Goal: Communication & Community: Connect with others

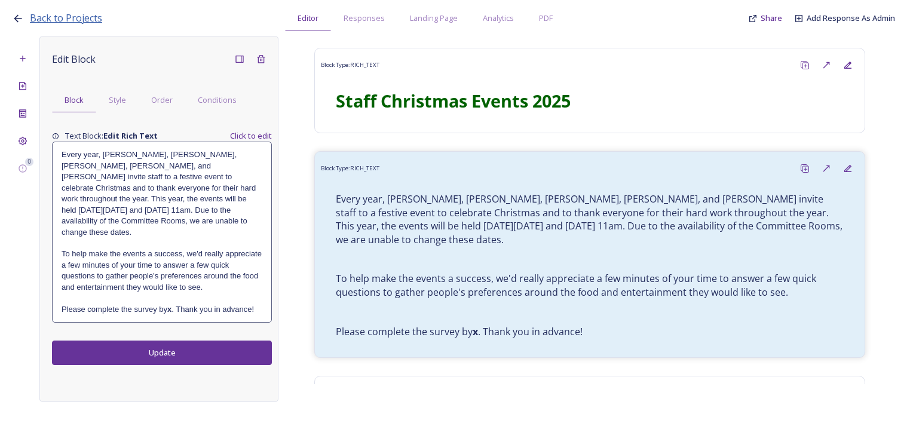
click at [67, 19] on span "Back to Projects" at bounding box center [66, 17] width 72 height 13
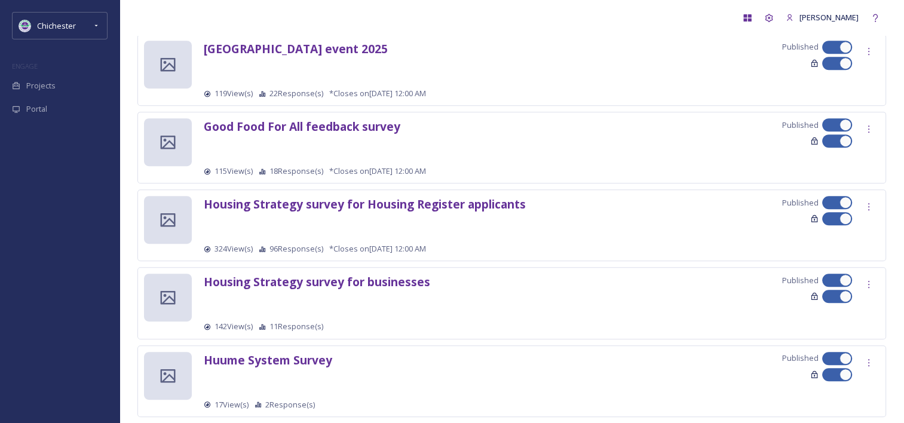
scroll to position [598, 0]
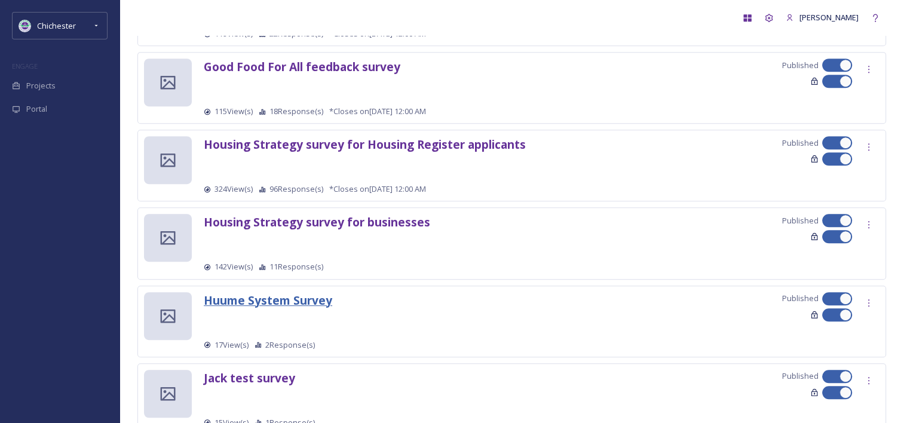
click at [276, 303] on strong "Huume System Survey" at bounding box center [268, 300] width 128 height 16
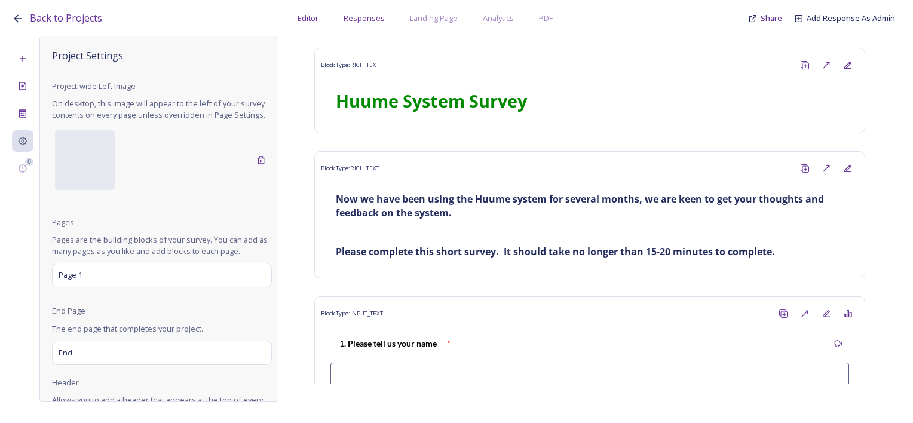
click at [371, 21] on span "Responses" at bounding box center [364, 18] width 41 height 11
click at [371, 19] on span "Responses" at bounding box center [364, 18] width 41 height 11
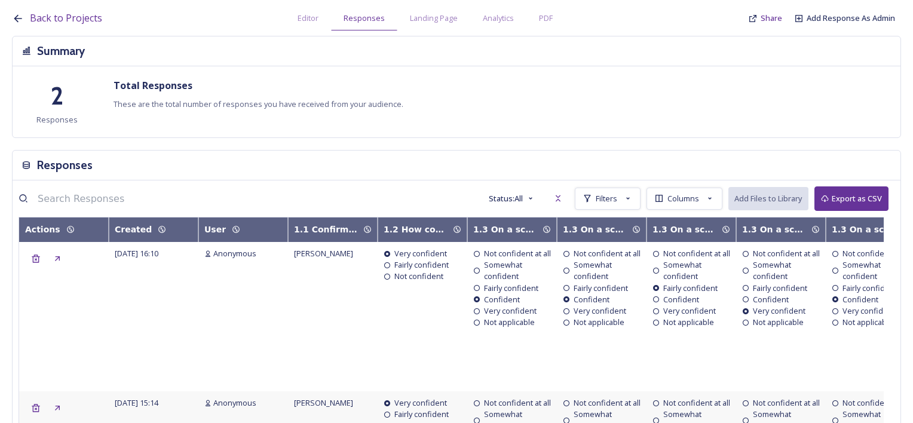
click at [313, 30] on div "Back to Projects Editor Responses Landing Page Analytics PDF Share Add Response…" at bounding box center [456, 211] width 913 height 423
click at [311, 24] on div "Editor" at bounding box center [308, 18] width 46 height 25
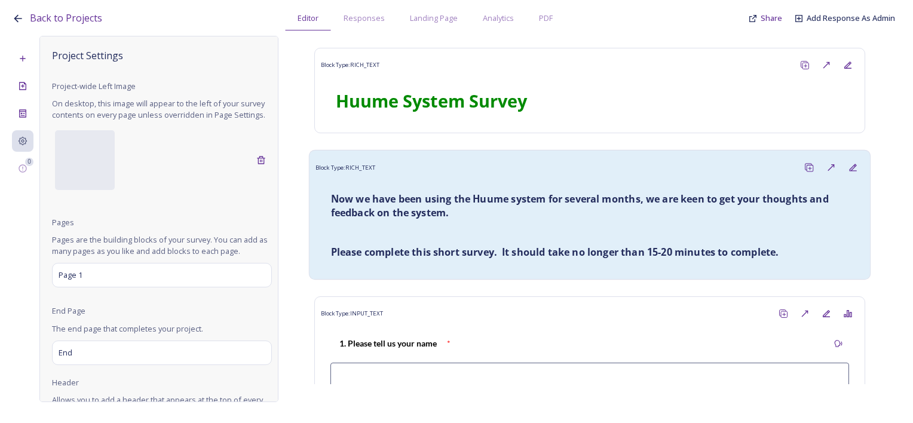
click at [485, 236] on p at bounding box center [590, 233] width 518 height 14
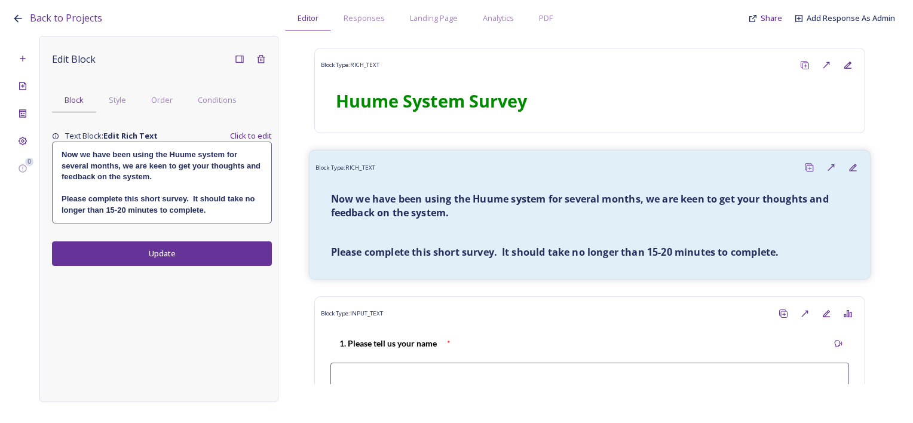
click at [499, 253] on strong "Please complete this short survey. It should take no longer than 15-20 minutes …" at bounding box center [555, 252] width 448 height 13
click at [494, 251] on strong "Please complete this short survey. It should take no longer than 15-20 minutes …" at bounding box center [555, 252] width 448 height 13
click at [491, 253] on strong "Please complete this short survey. It should take no longer than 15-20 minutes …" at bounding box center [555, 252] width 448 height 13
click at [495, 247] on strong "Please complete this short survey. It should take no longer than 15-20 minutes …" at bounding box center [555, 252] width 448 height 13
click at [469, 255] on strong "Please complete this short survey. It should take no longer than 15-20 minutes …" at bounding box center [555, 252] width 448 height 13
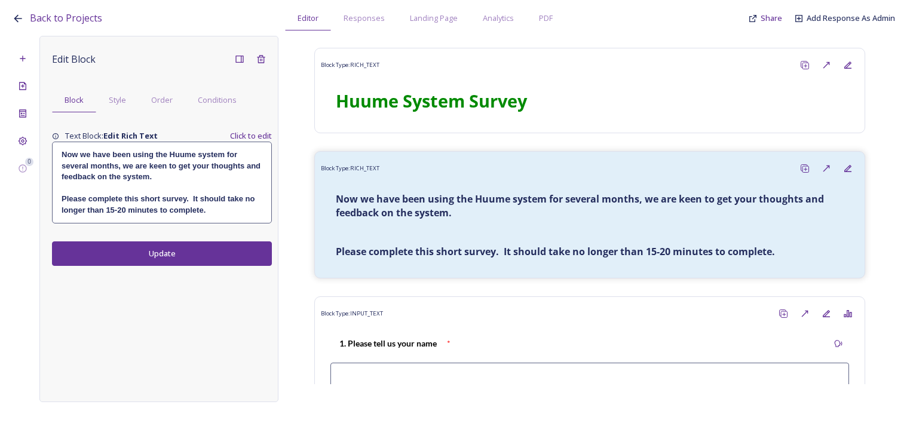
click at [186, 195] on strong "Please complete this short survey. It should take no longer than 15-20 minutes …" at bounding box center [159, 204] width 195 height 20
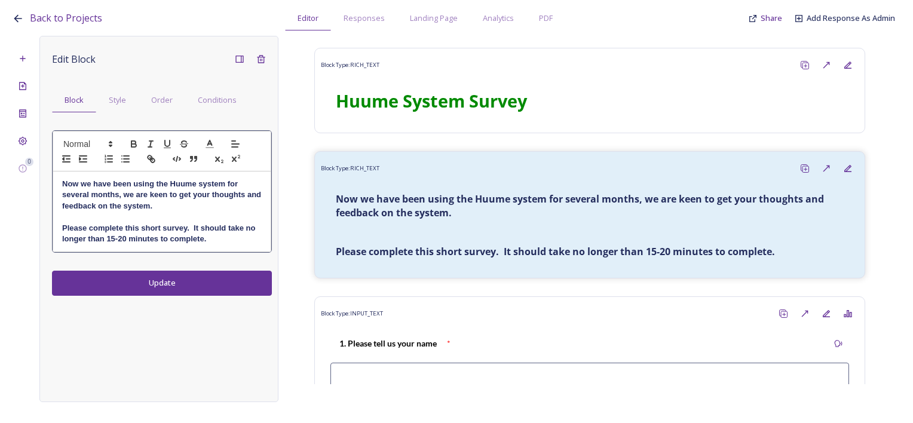
click at [184, 227] on strong "Please complete this short survey. It should take no longer than 15-20 minutes …" at bounding box center [159, 234] width 195 height 20
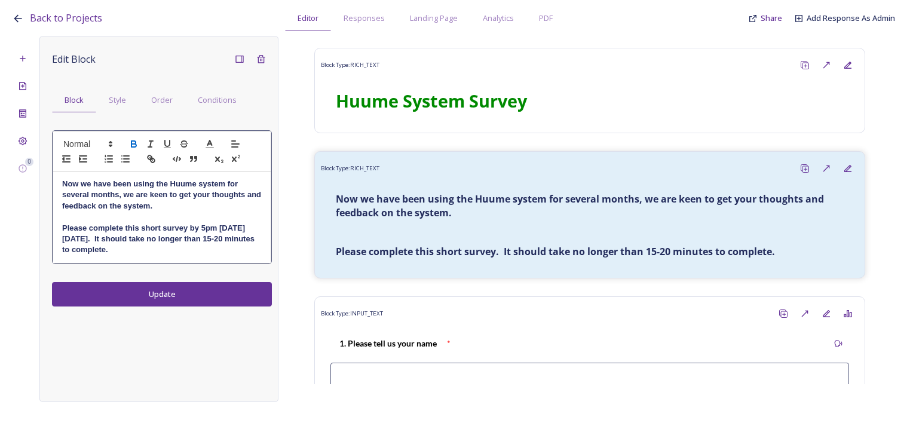
click at [203, 296] on div "Edit Block Block Style Order Conditions Now we have been using the Huume system…" at bounding box center [158, 219] width 239 height 366
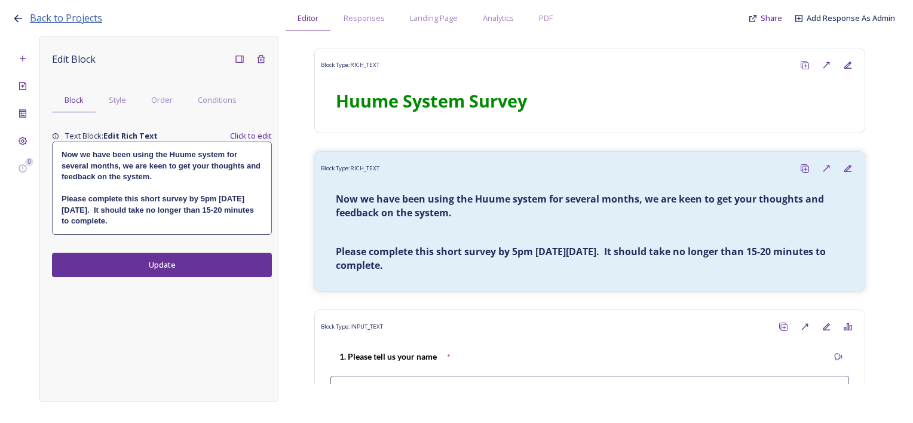
click at [71, 22] on span "Back to Projects" at bounding box center [66, 17] width 72 height 13
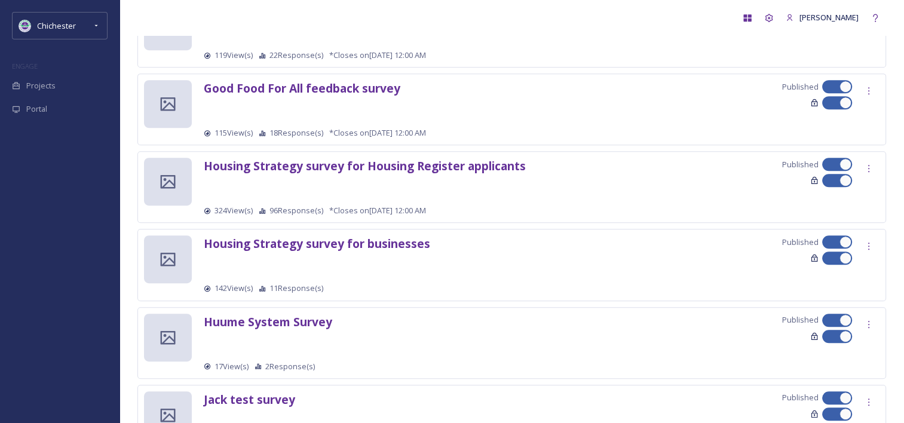
scroll to position [598, 0]
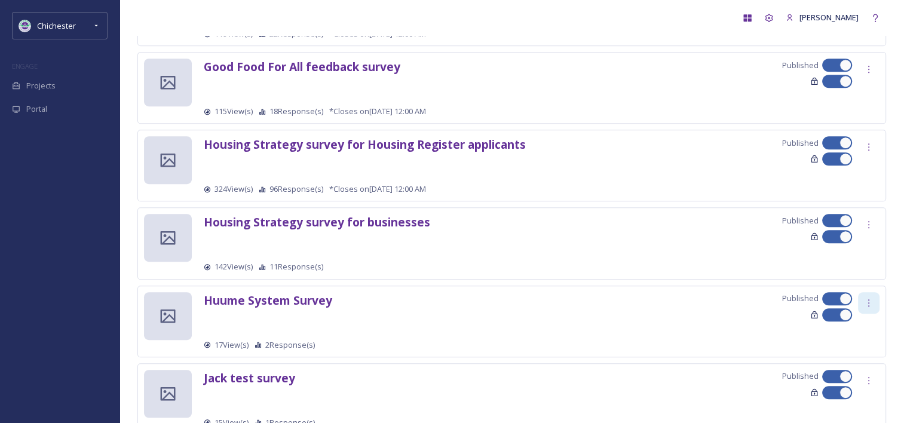
click at [873, 299] on icon at bounding box center [869, 303] width 10 height 10
click at [856, 349] on span "Edit Settings" at bounding box center [851, 352] width 44 height 11
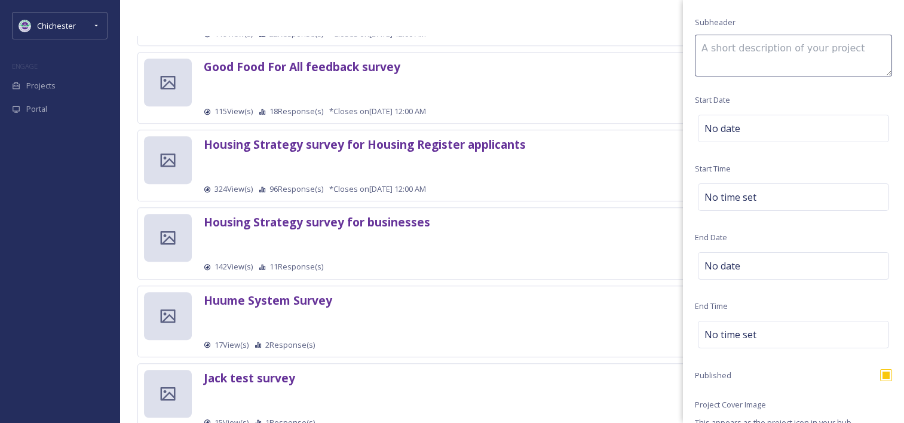
scroll to position [239, 0]
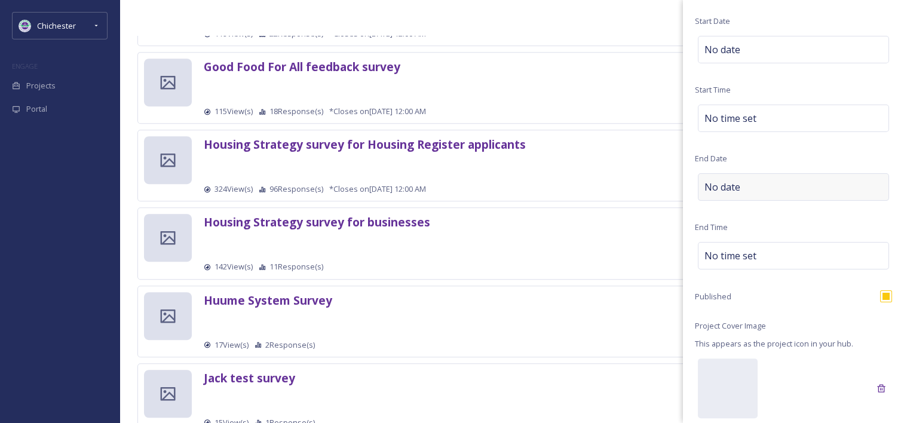
click at [739, 196] on div "No date" at bounding box center [793, 186] width 191 height 27
click at [779, 186] on input "text" at bounding box center [757, 186] width 119 height 26
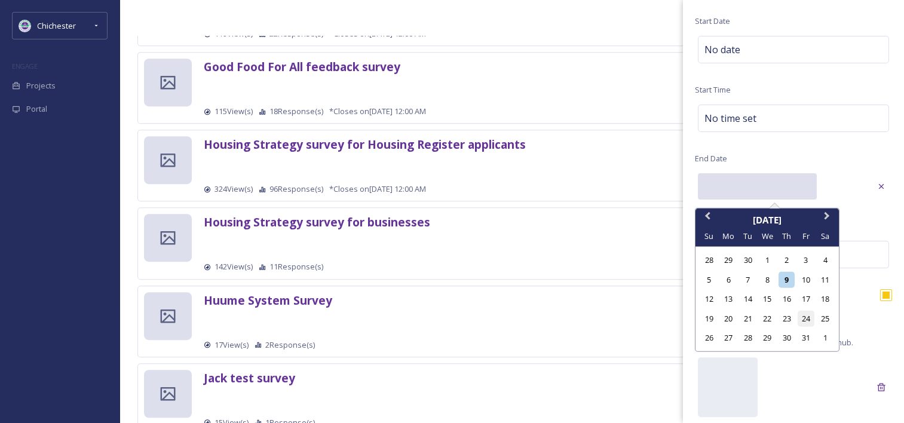
click at [806, 319] on div "24" at bounding box center [806, 318] width 16 height 16
type input "10/24/2025"
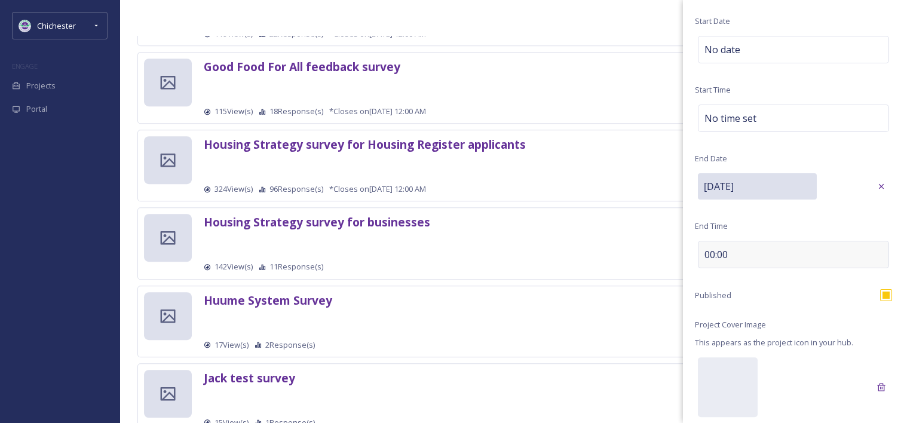
click at [760, 261] on div "00:00" at bounding box center [793, 254] width 191 height 27
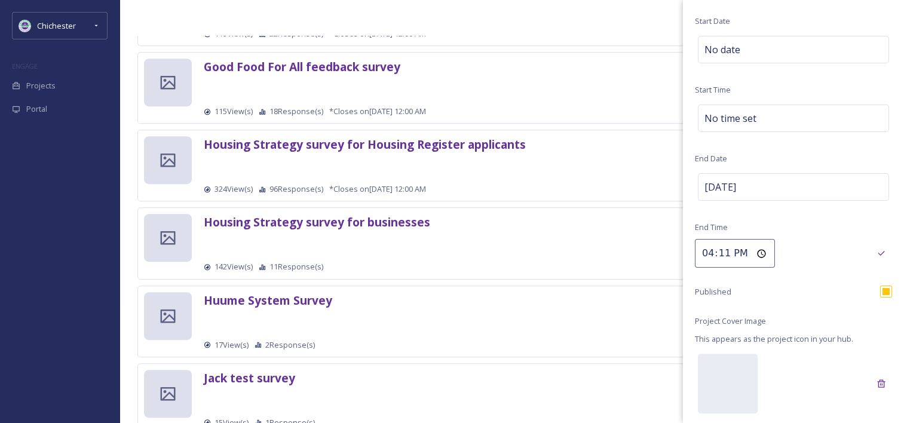
click at [721, 253] on input "16:11" at bounding box center [735, 253] width 80 height 29
click at [709, 253] on input "16:11" at bounding box center [735, 253] width 80 height 29
click at [708, 253] on input "16:11" at bounding box center [735, 253] width 80 height 29
type input "17:00"
click at [877, 253] on icon at bounding box center [882, 254] width 10 height 10
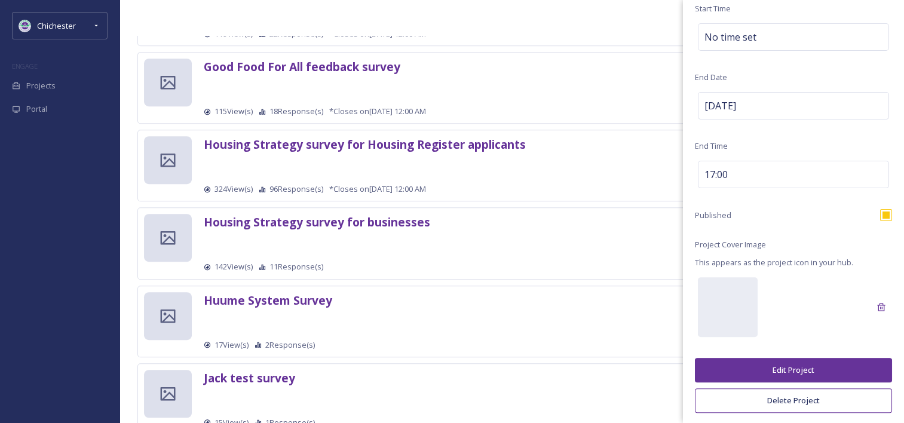
click at [799, 366] on button "Edit Project" at bounding box center [793, 370] width 197 height 25
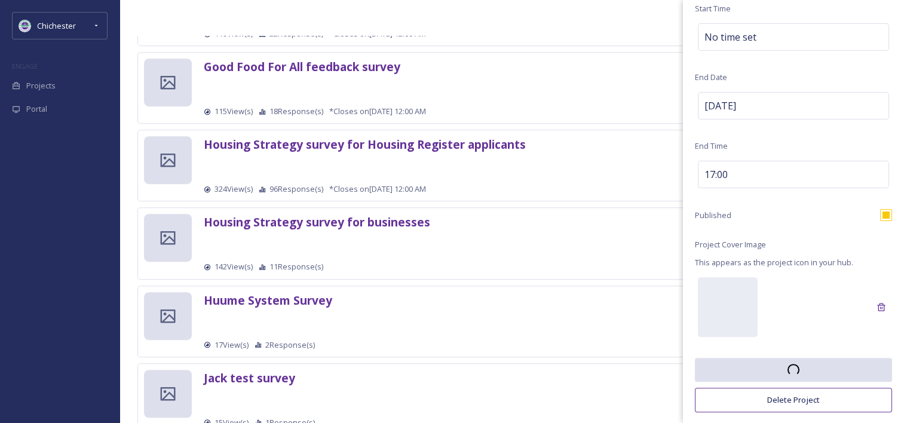
scroll to position [320, 0]
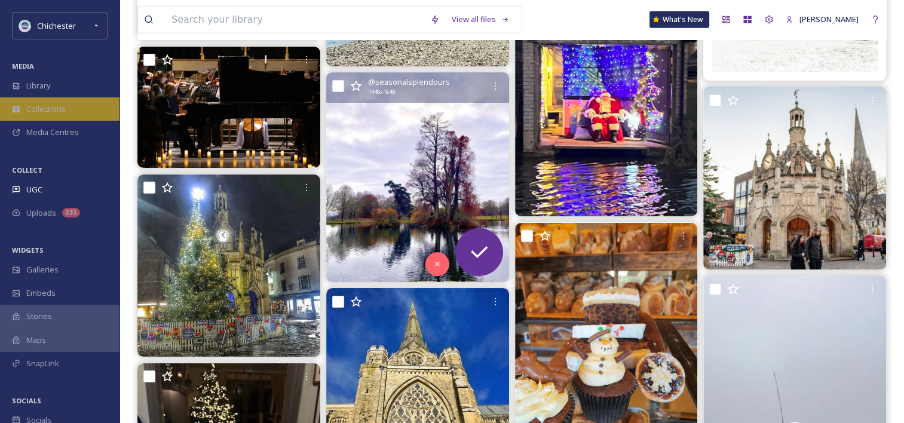
scroll to position [7189, 0]
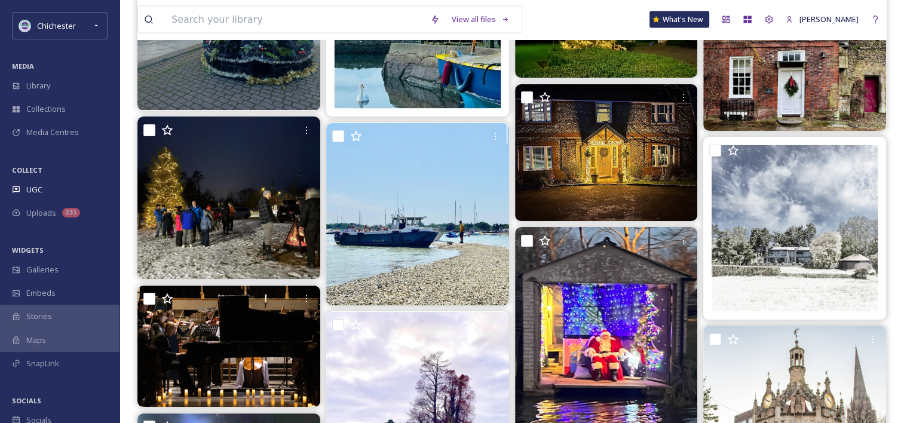
click at [53, 69] on div "MEDIA" at bounding box center [60, 67] width 120 height 16
click at [54, 69] on div "MEDIA" at bounding box center [60, 67] width 120 height 16
click at [63, 80] on div "Library" at bounding box center [60, 85] width 120 height 23
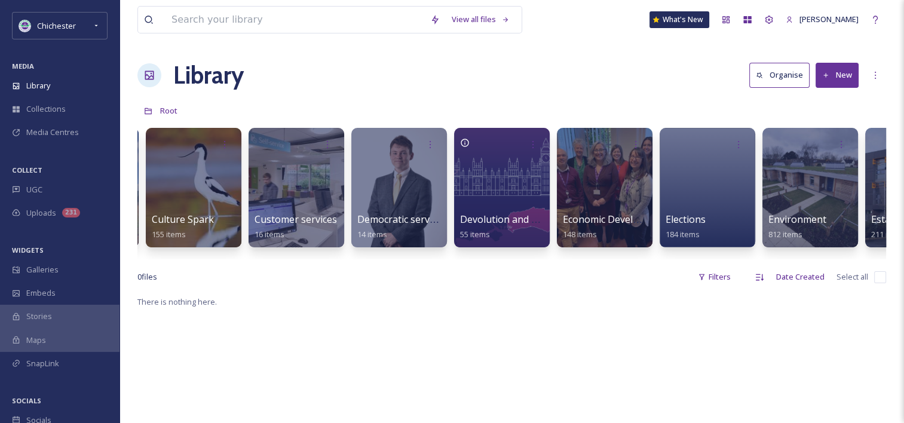
scroll to position [0, 1324]
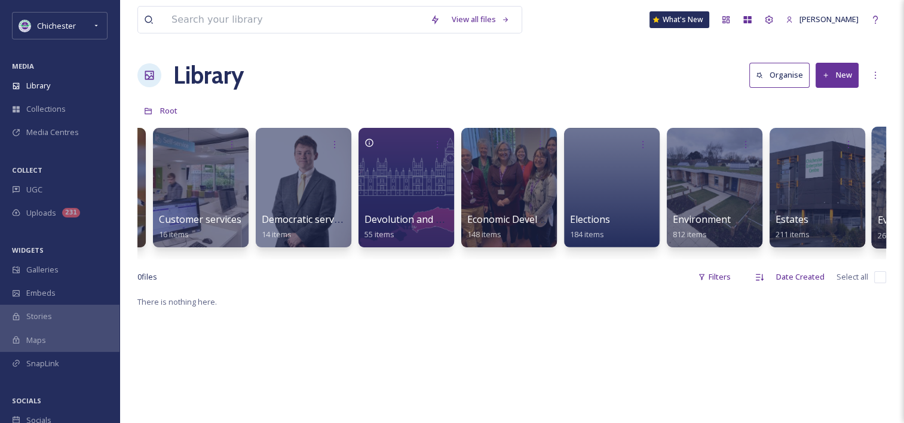
click at [883, 186] on div at bounding box center [919, 188] width 97 height 122
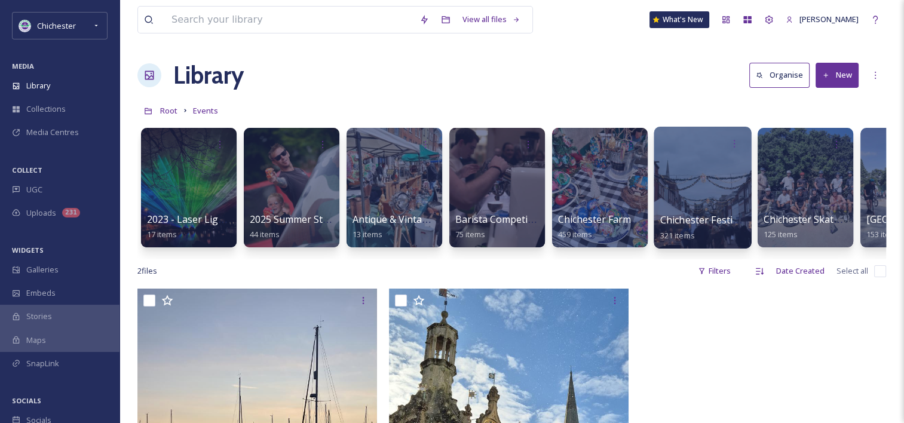
click at [688, 194] on div at bounding box center [702, 188] width 97 height 122
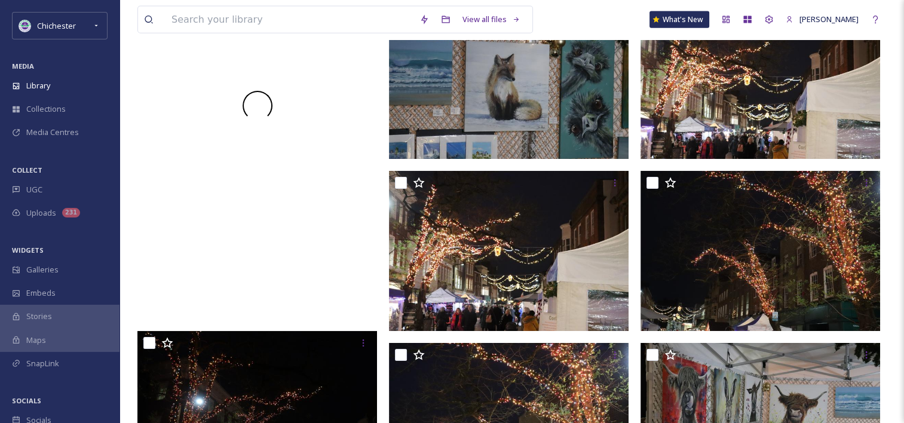
scroll to position [2809, 0]
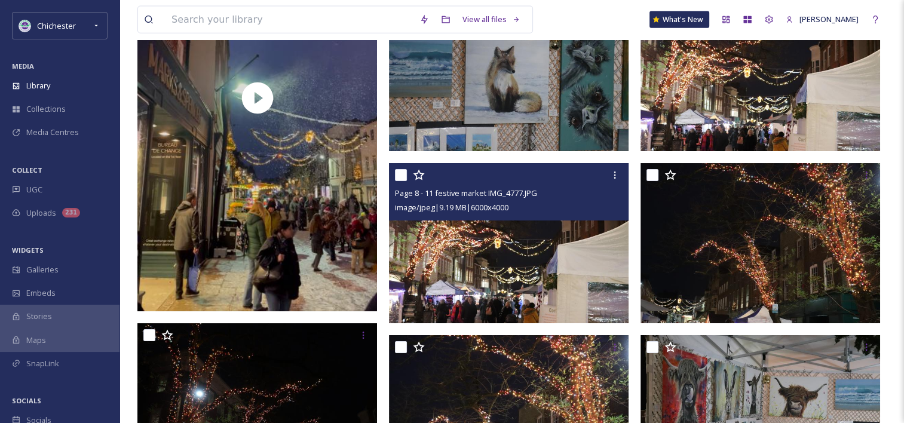
click at [535, 273] on img at bounding box center [509, 243] width 240 height 160
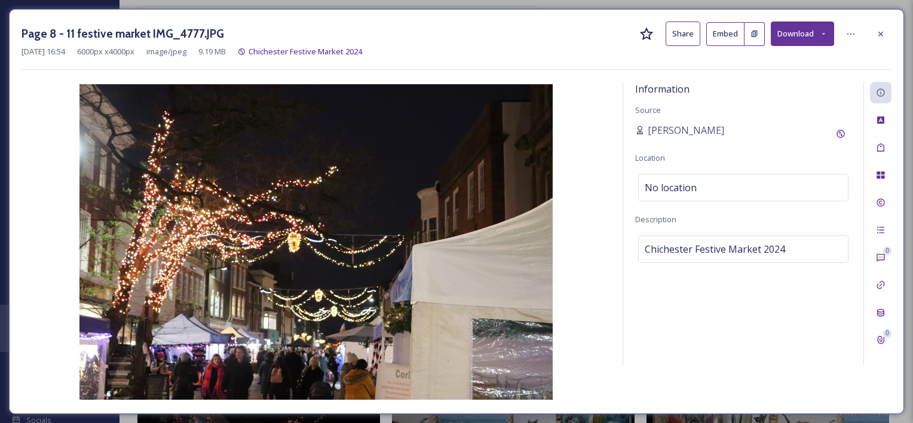
click at [886, 27] on div at bounding box center [881, 34] width 22 height 22
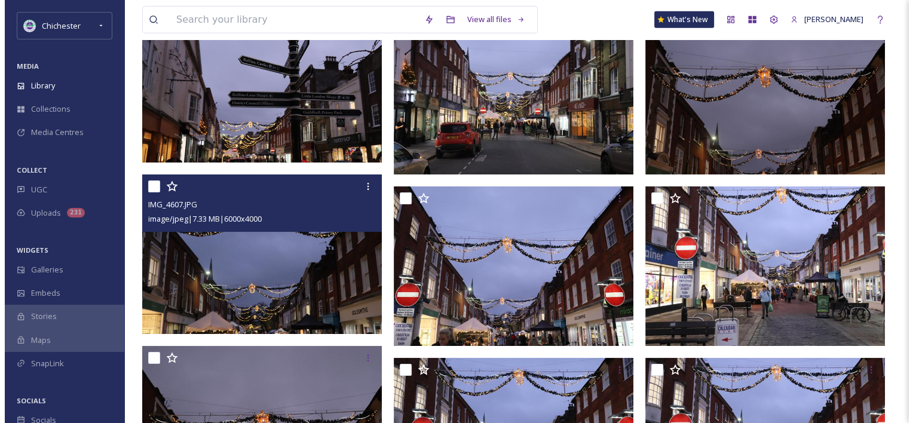
scroll to position [3645, 0]
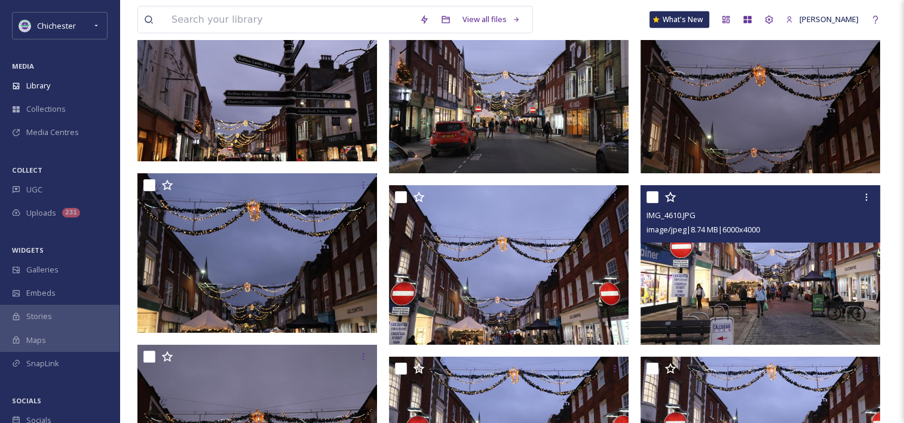
click at [743, 313] on img at bounding box center [761, 265] width 240 height 160
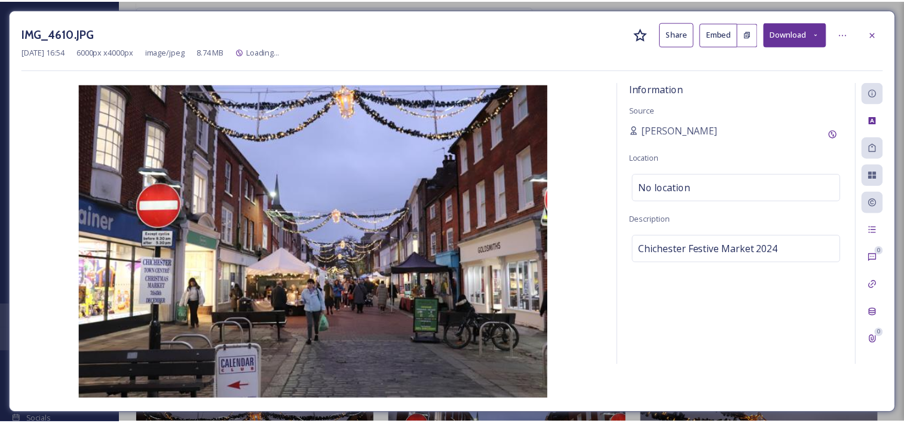
scroll to position [3687, 0]
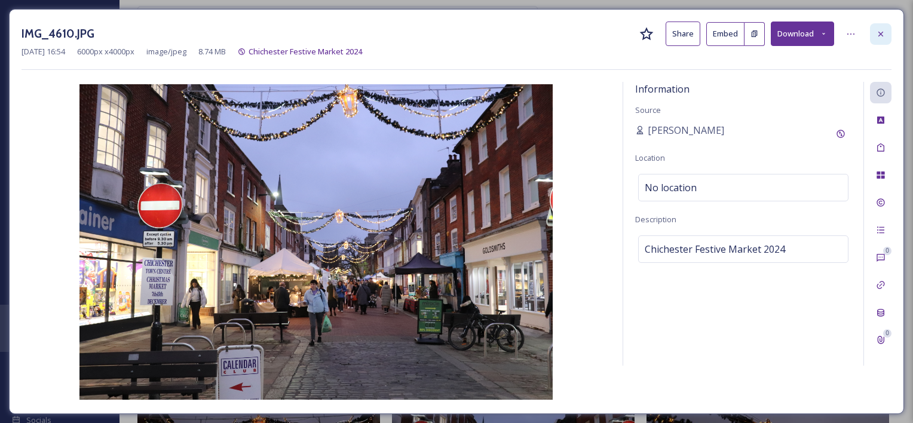
click at [877, 28] on div at bounding box center [881, 34] width 22 height 22
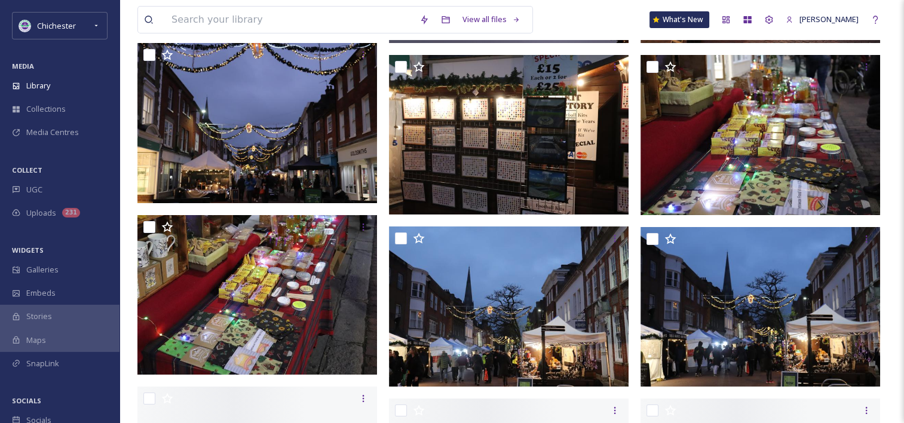
scroll to position [4478, 0]
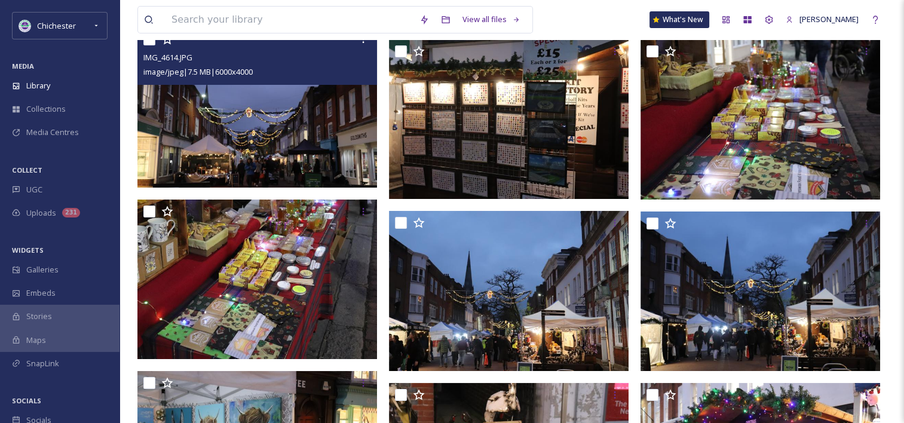
click at [313, 151] on img at bounding box center [257, 107] width 240 height 160
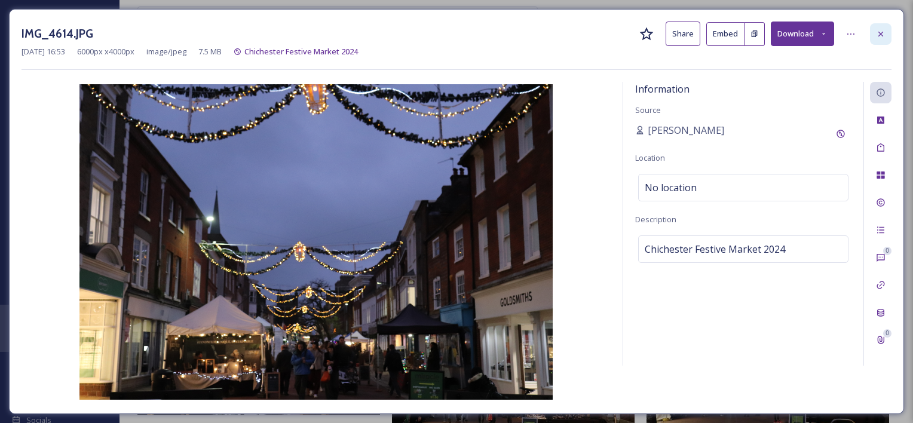
click at [872, 33] on div at bounding box center [881, 34] width 22 height 22
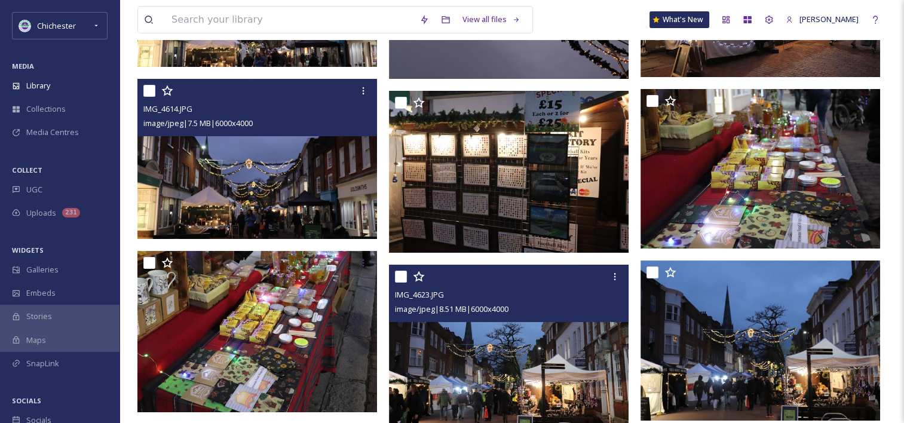
click at [570, 348] on img at bounding box center [509, 345] width 240 height 160
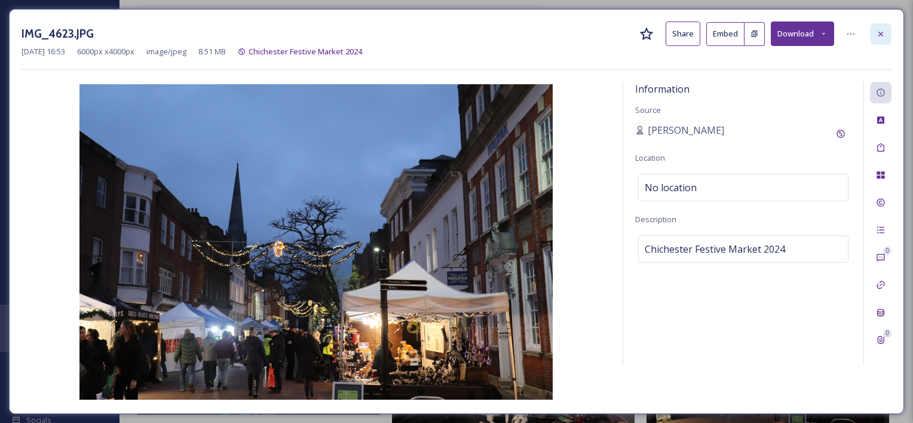
click at [877, 33] on icon at bounding box center [881, 34] width 10 height 10
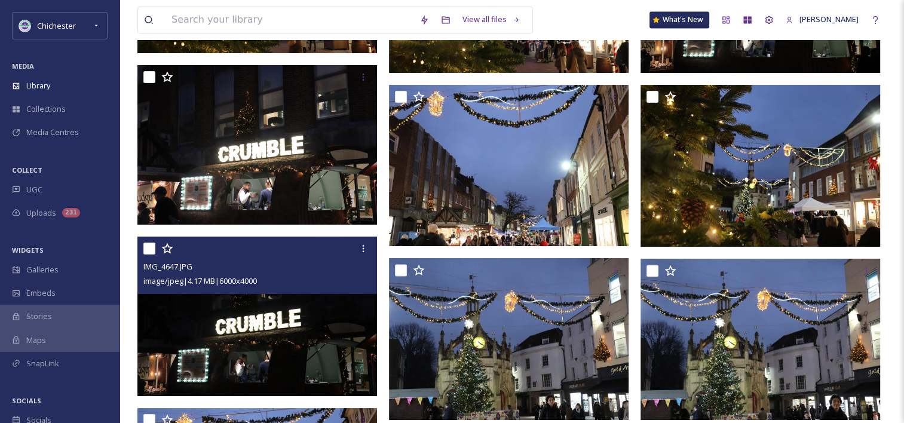
scroll to position [6211, 0]
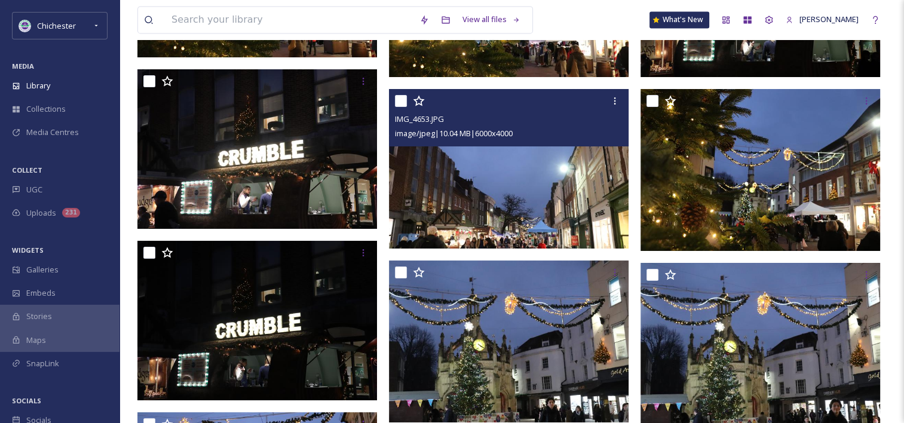
click at [480, 182] on img at bounding box center [509, 169] width 240 height 160
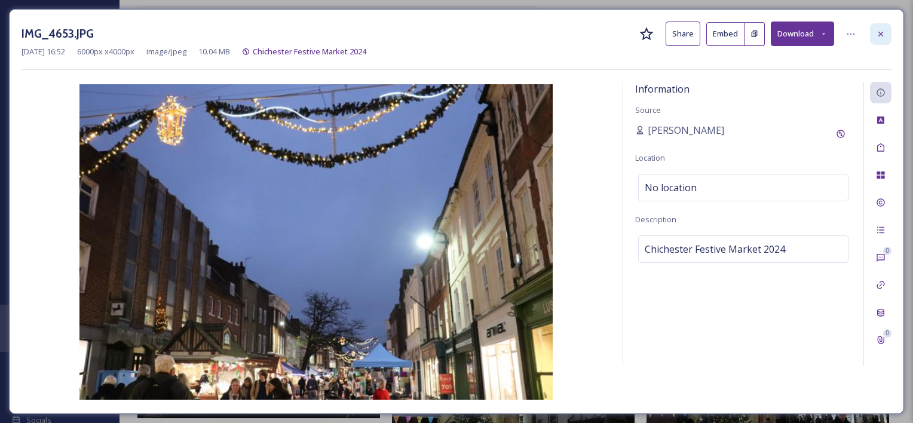
click at [881, 36] on icon at bounding box center [881, 34] width 10 height 10
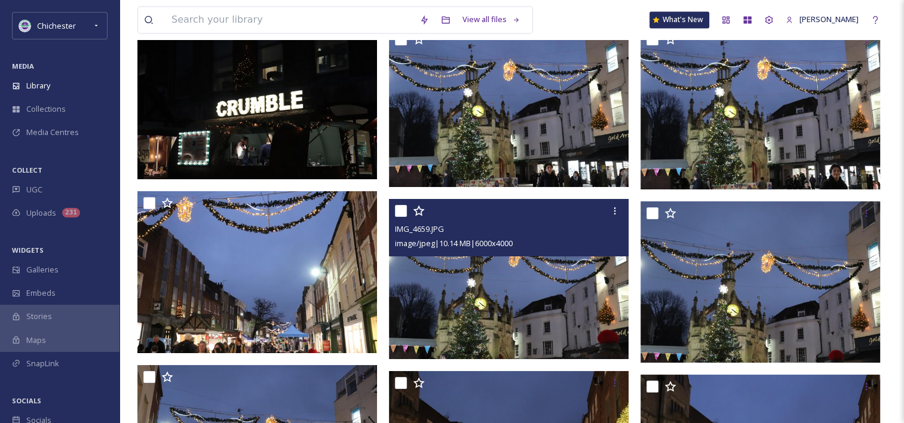
scroll to position [6689, 0]
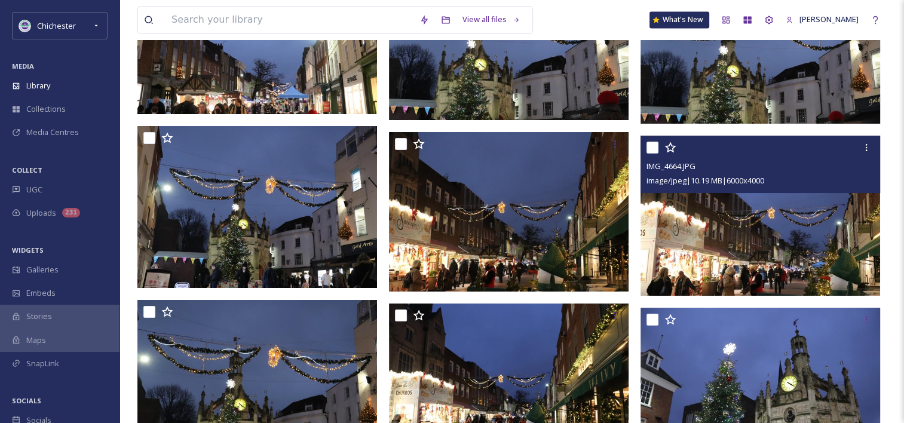
click at [725, 243] on img at bounding box center [761, 216] width 240 height 160
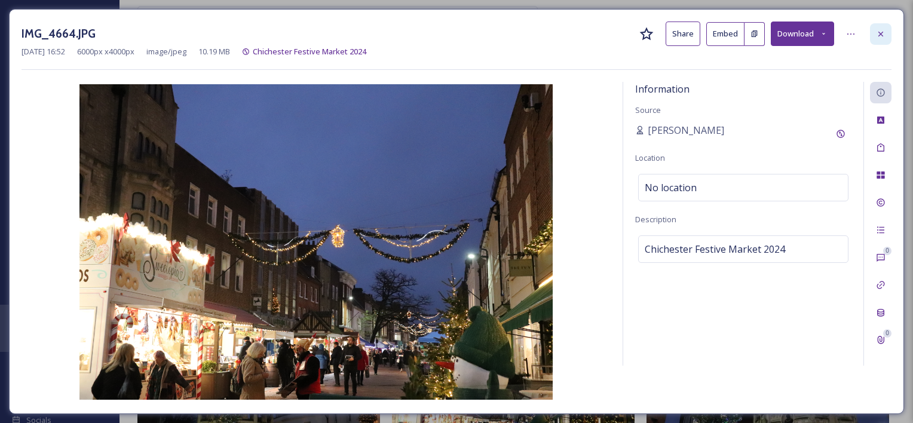
click at [884, 32] on icon at bounding box center [881, 34] width 10 height 10
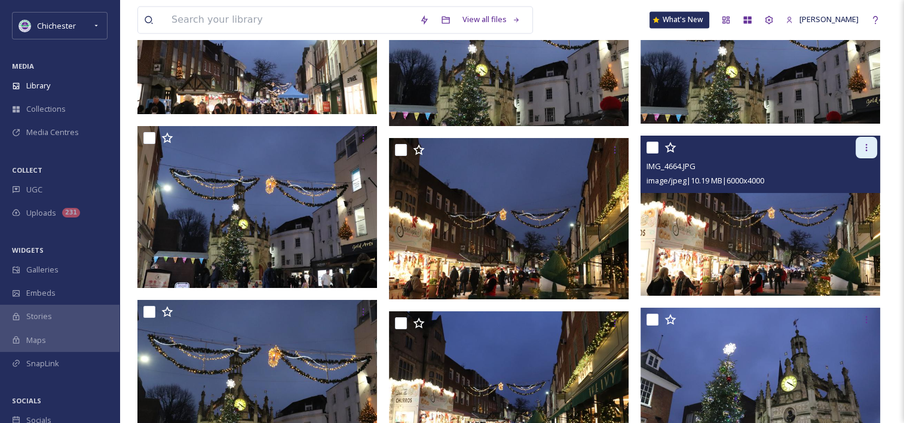
click at [868, 141] on div at bounding box center [867, 148] width 22 height 22
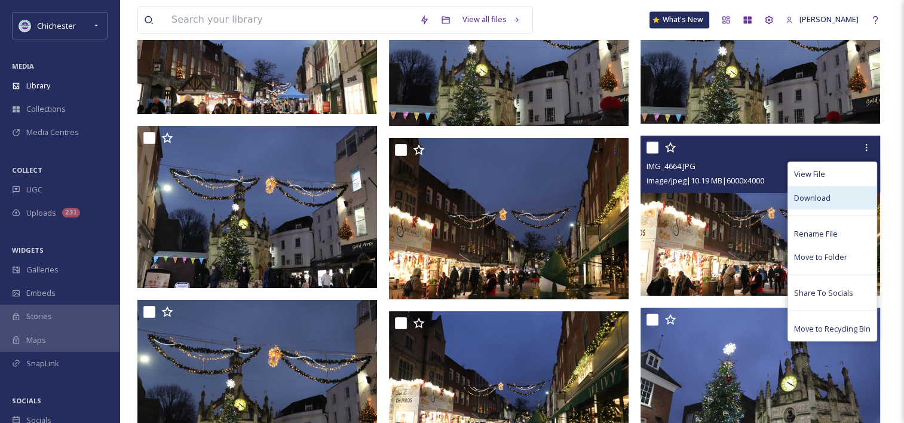
click at [815, 196] on span "Download" at bounding box center [812, 197] width 36 height 11
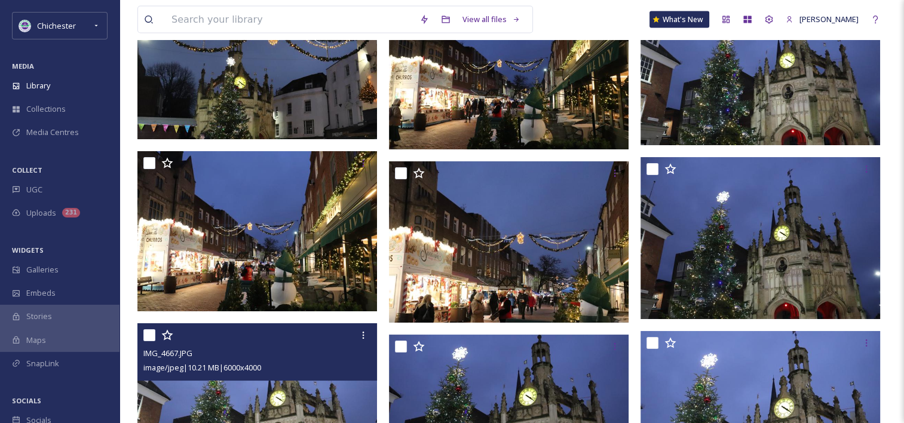
scroll to position [7047, 0]
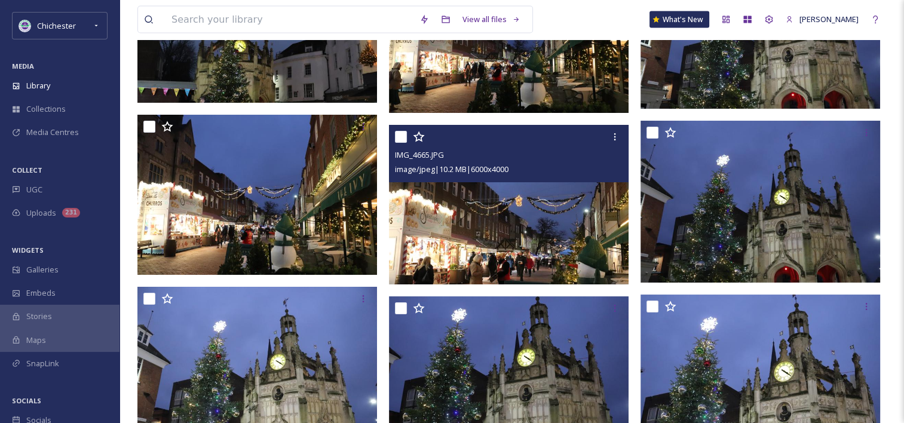
click at [502, 255] on img at bounding box center [509, 205] width 240 height 160
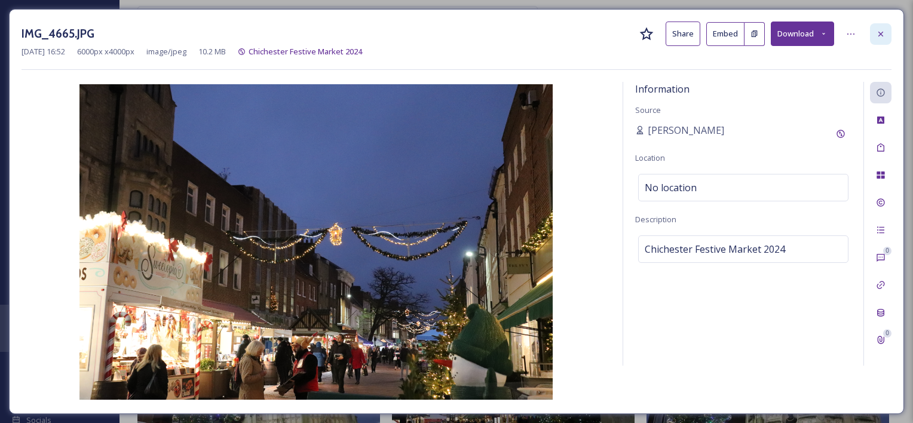
click at [883, 30] on icon at bounding box center [881, 34] width 10 height 10
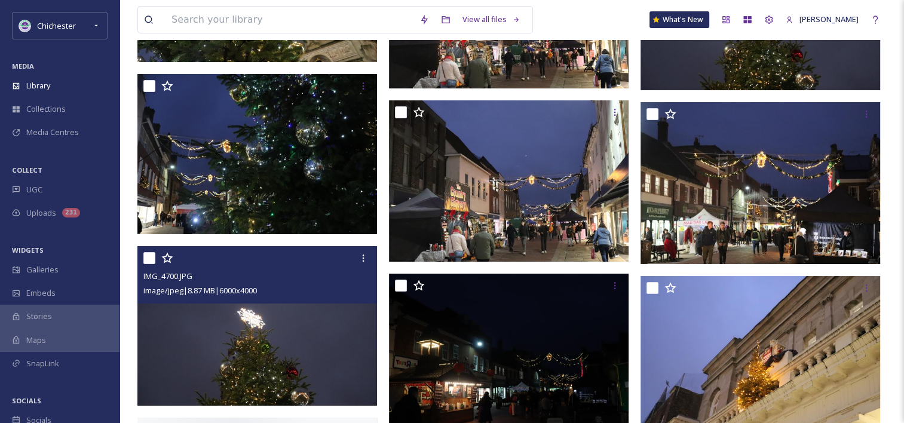
scroll to position [9020, 0]
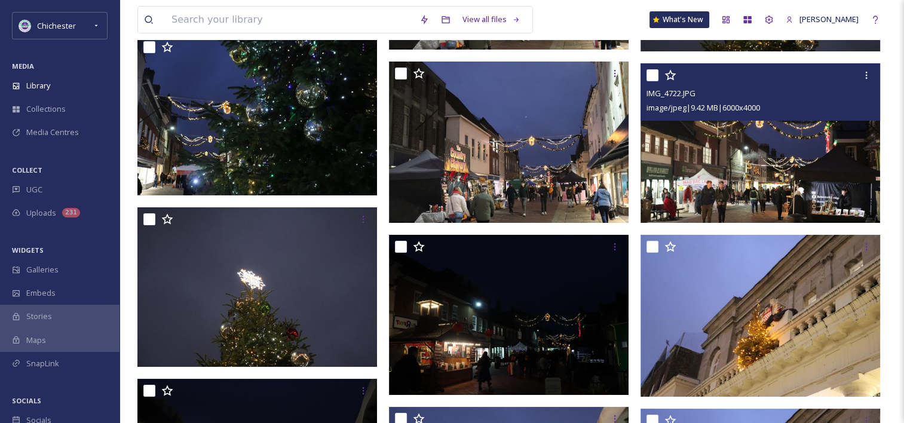
click at [720, 173] on img at bounding box center [761, 143] width 240 height 160
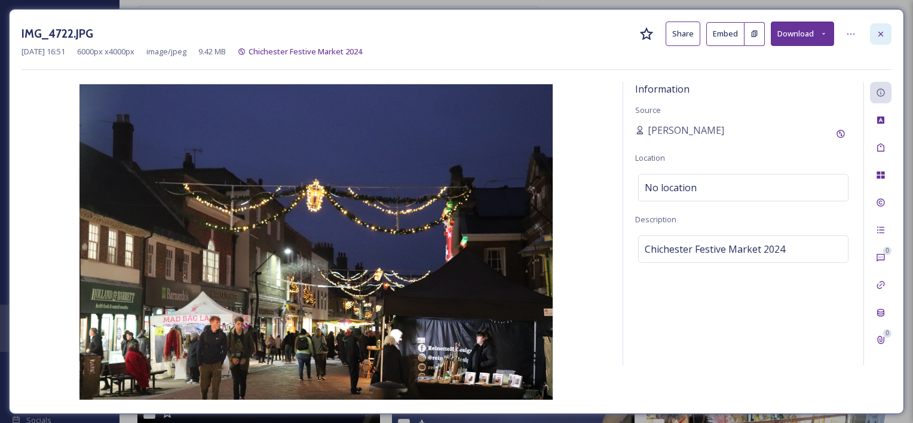
click at [888, 35] on div at bounding box center [881, 34] width 22 height 22
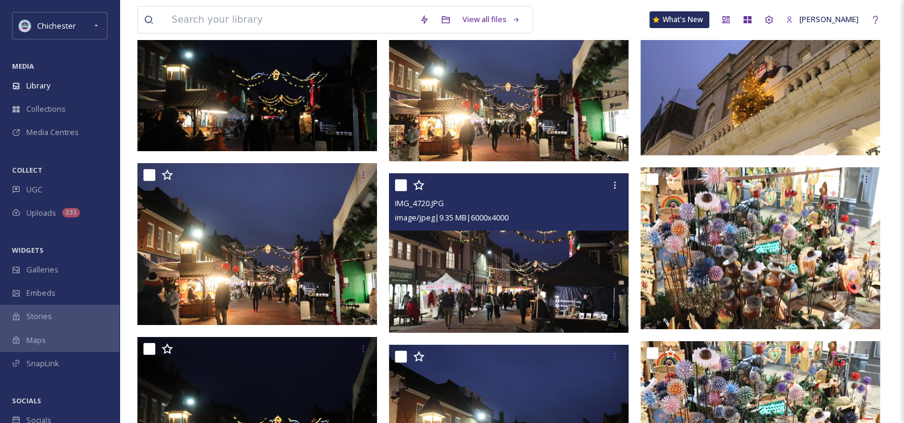
scroll to position [9438, 0]
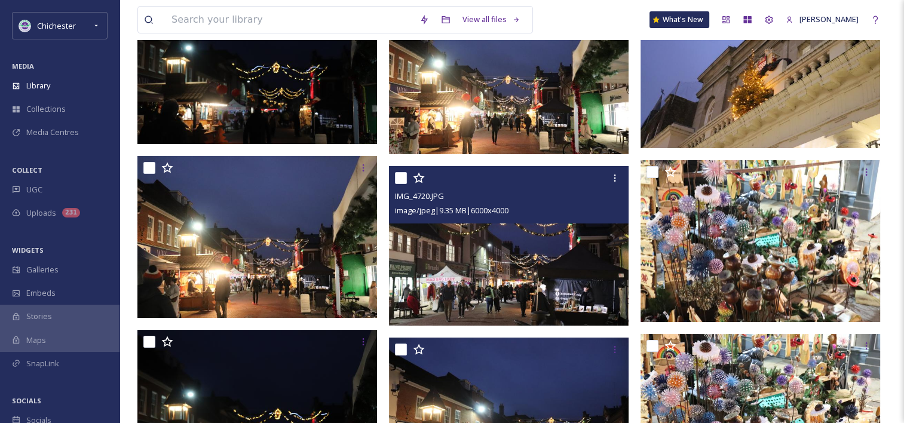
click at [500, 295] on img at bounding box center [509, 246] width 240 height 160
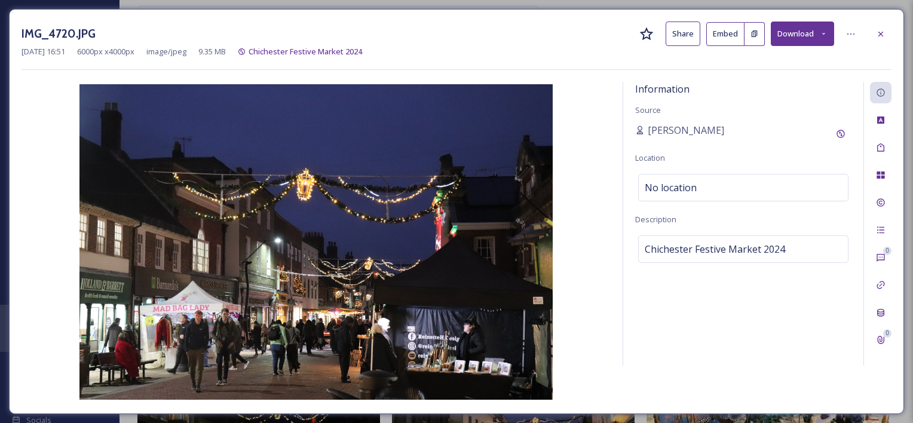
click at [883, 41] on div at bounding box center [881, 34] width 22 height 22
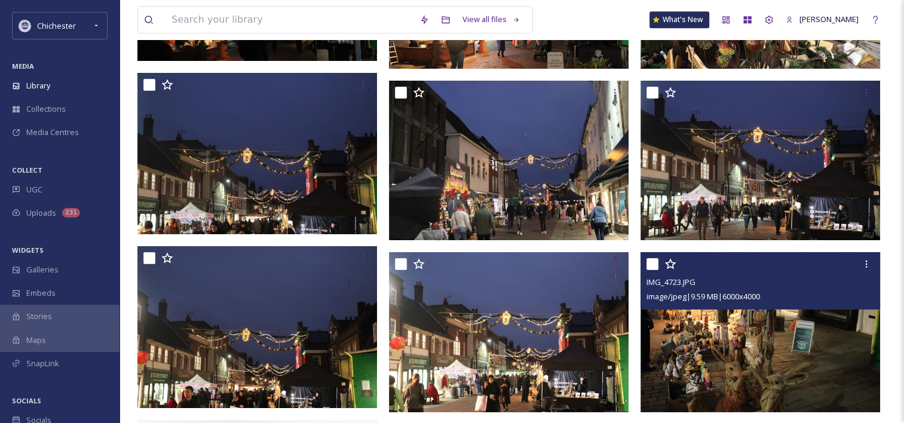
scroll to position [9916, 0]
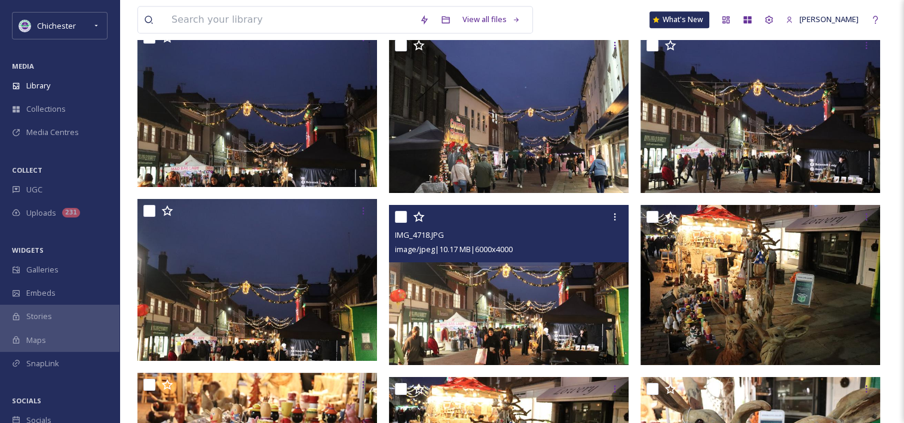
click at [534, 336] on img at bounding box center [509, 285] width 240 height 160
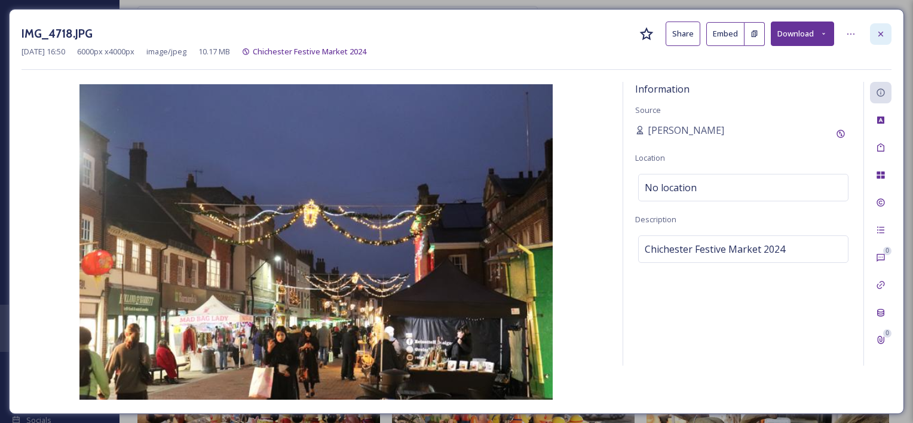
click at [883, 33] on icon at bounding box center [881, 34] width 10 height 10
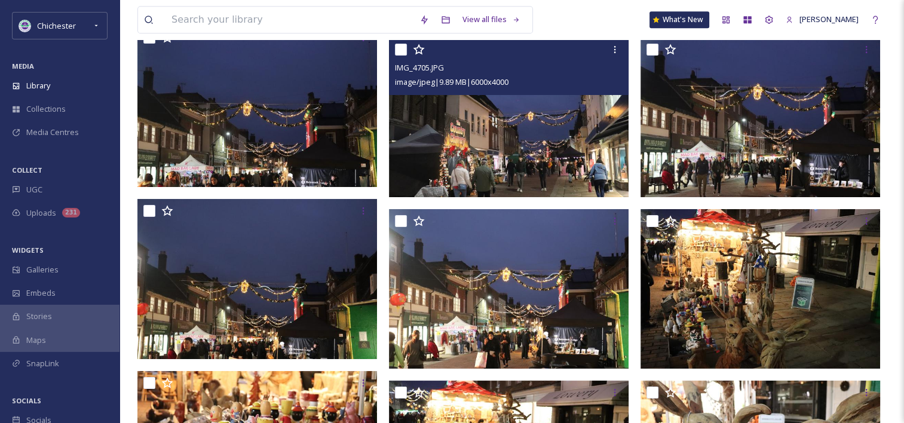
click at [494, 129] on img at bounding box center [509, 117] width 240 height 160
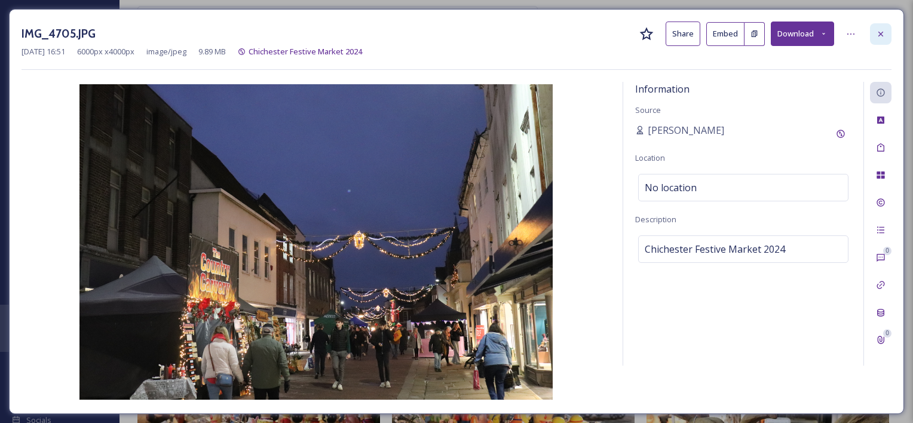
click at [884, 39] on div at bounding box center [881, 34] width 22 height 22
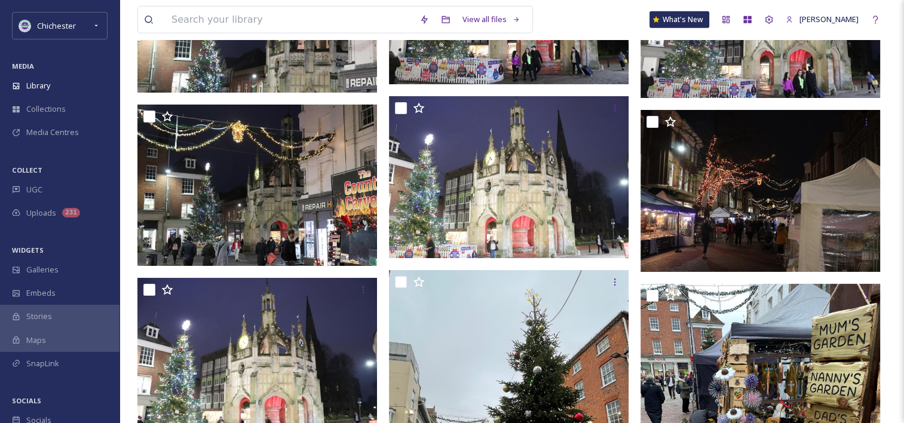
scroll to position [13262, 0]
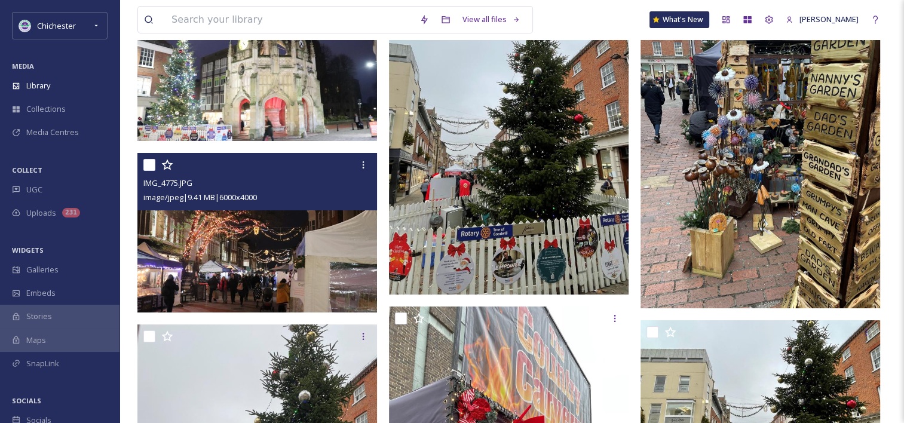
click at [302, 268] on img at bounding box center [257, 233] width 240 height 160
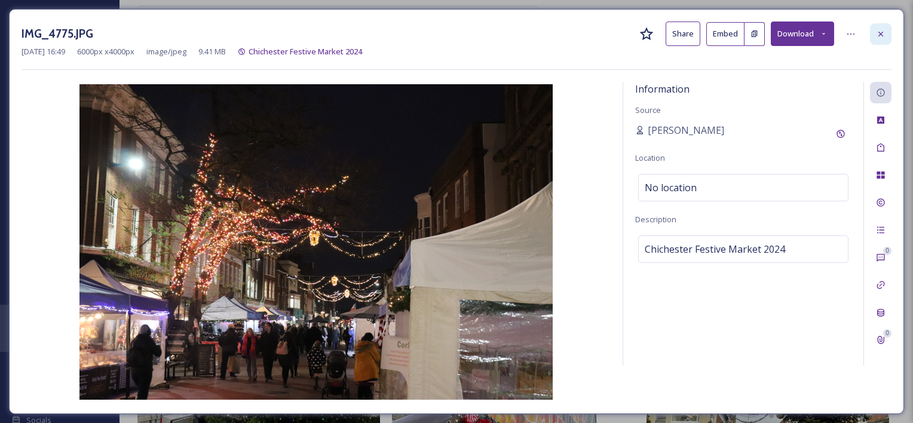
drag, startPoint x: 897, startPoint y: 38, endPoint x: 887, endPoint y: 34, distance: 10.2
click at [890, 35] on div "IMG_4775.JPG Share Embed Download [DATE] 16:49 6000 px x 4000 px image/jpeg 9.4…" at bounding box center [456, 211] width 895 height 405
click at [887, 34] on div at bounding box center [881, 34] width 22 height 22
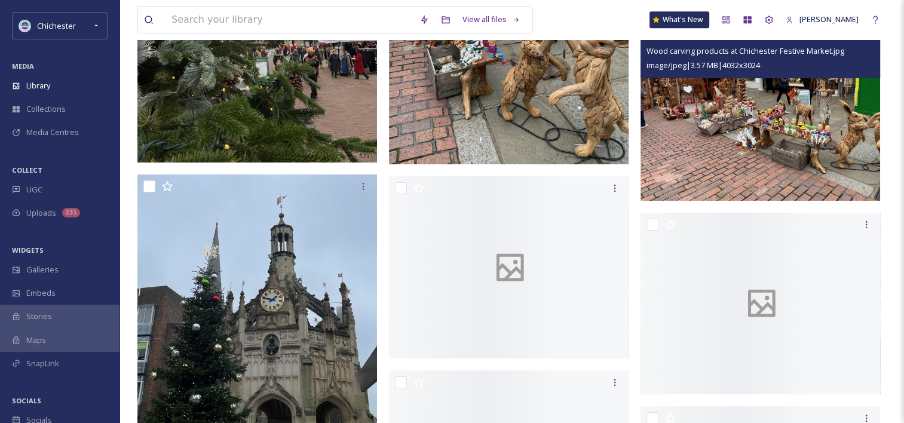
scroll to position [14517, 0]
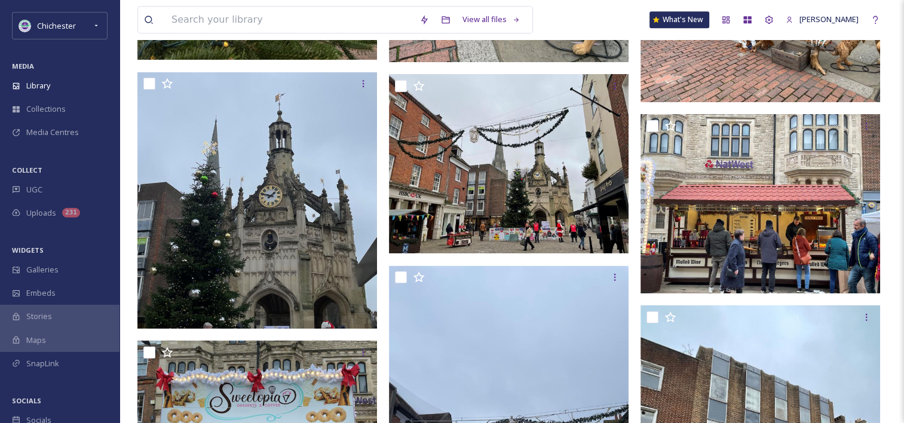
drag, startPoint x: 68, startPoint y: 81, endPoint x: 92, endPoint y: 73, distance: 25.1
click at [69, 81] on div "Library" at bounding box center [60, 85] width 120 height 23
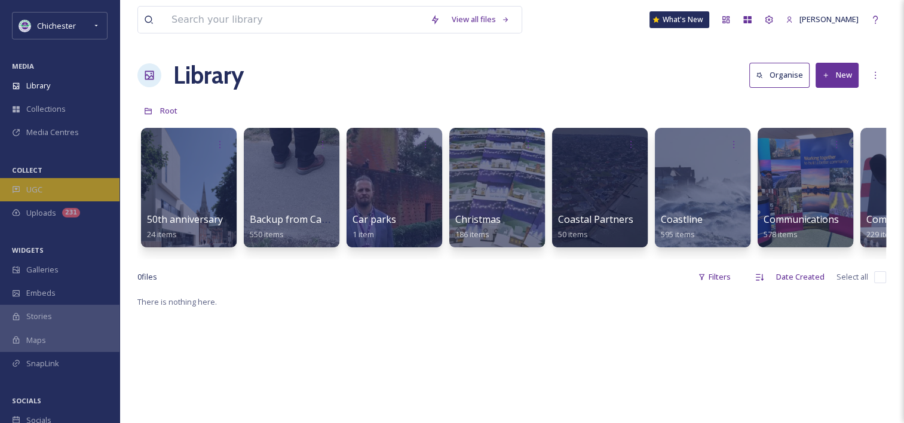
click at [50, 179] on div "UGC" at bounding box center [60, 189] width 120 height 23
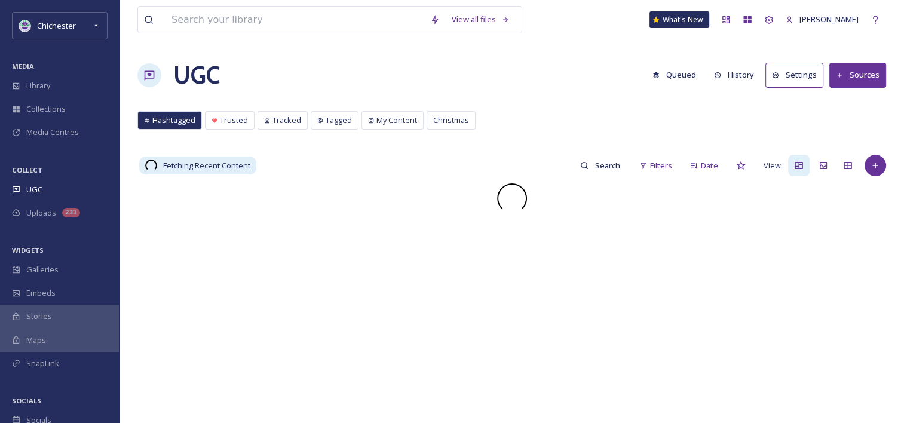
click at [684, 81] on button "Queued" at bounding box center [675, 74] width 56 height 23
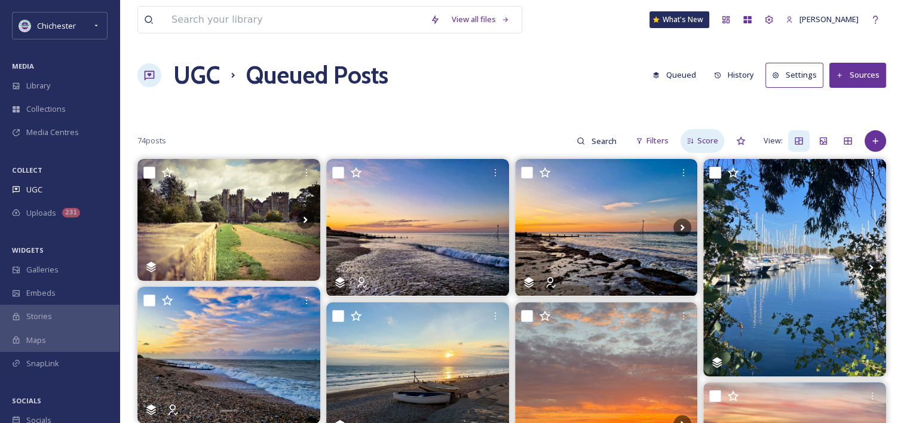
click at [712, 143] on span "Score" at bounding box center [707, 140] width 21 height 11
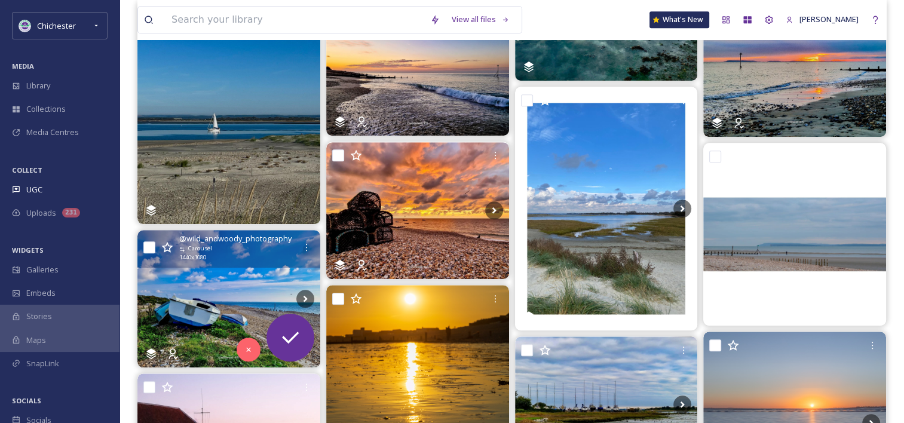
scroll to position [1010, 0]
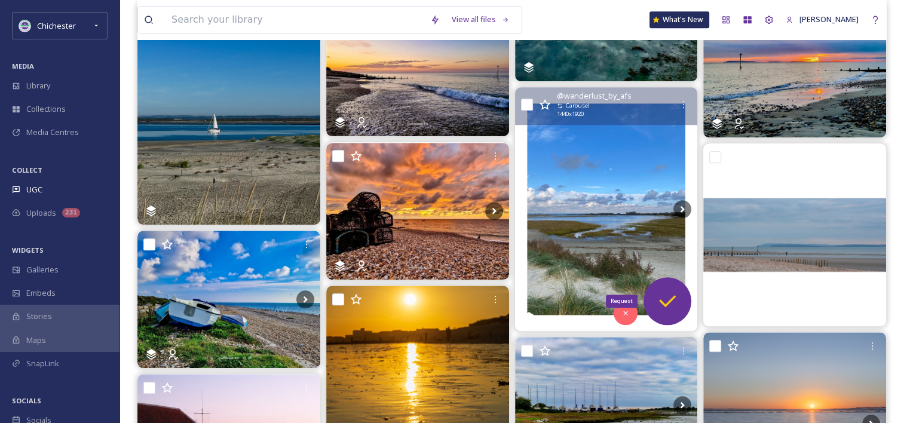
click at [669, 298] on icon at bounding box center [668, 301] width 24 height 24
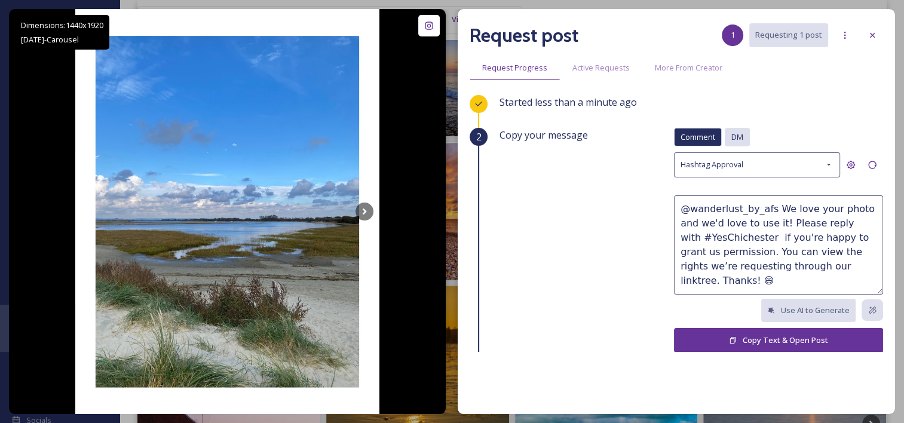
click at [728, 128] on div "DM" at bounding box center [737, 137] width 25 height 19
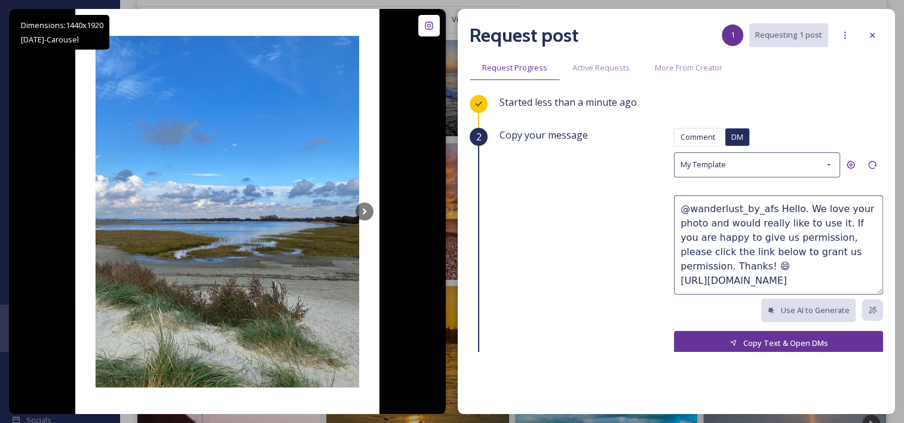
click at [746, 344] on button "Copy Text & Open DMs" at bounding box center [778, 343] width 209 height 25
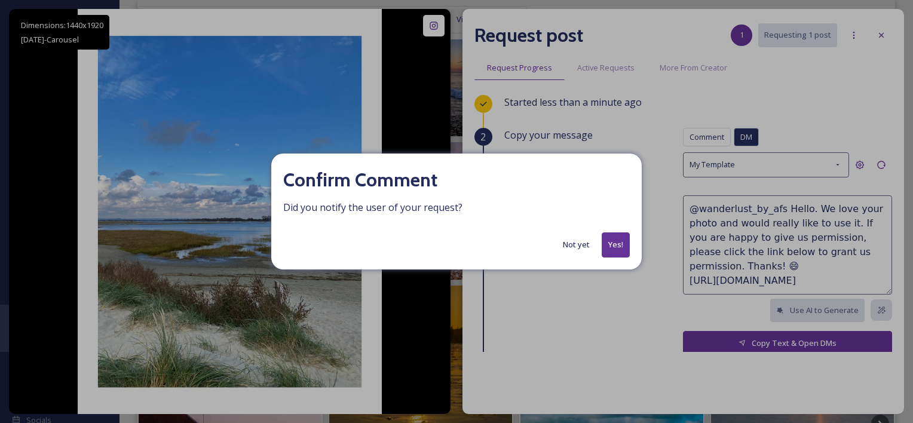
drag, startPoint x: 616, startPoint y: 243, endPoint x: 670, endPoint y: 198, distance: 70.4
click at [617, 244] on button "Yes!" at bounding box center [616, 244] width 28 height 25
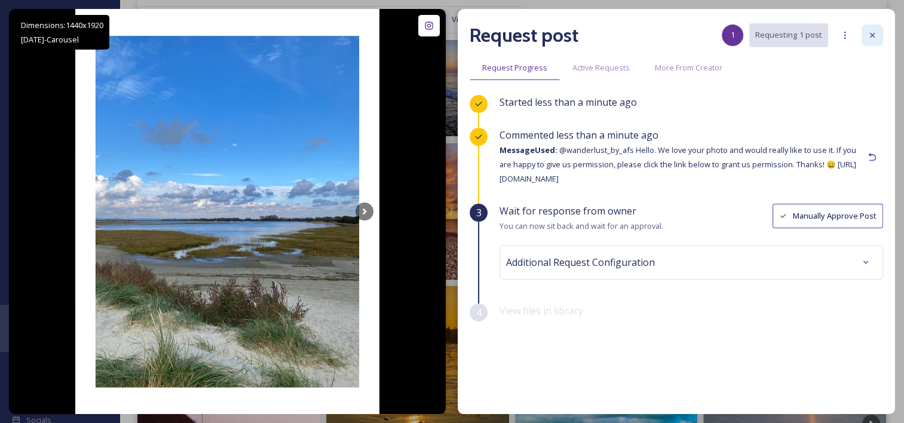
click at [876, 38] on icon at bounding box center [873, 35] width 10 height 10
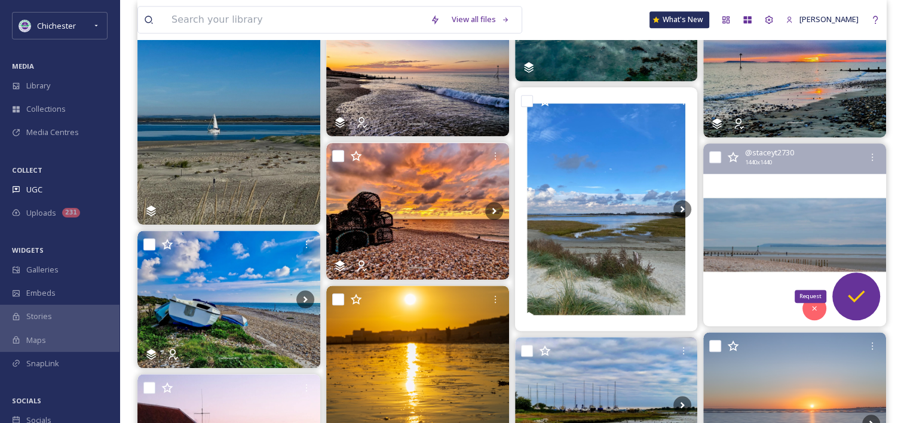
click at [857, 284] on icon at bounding box center [856, 296] width 24 height 24
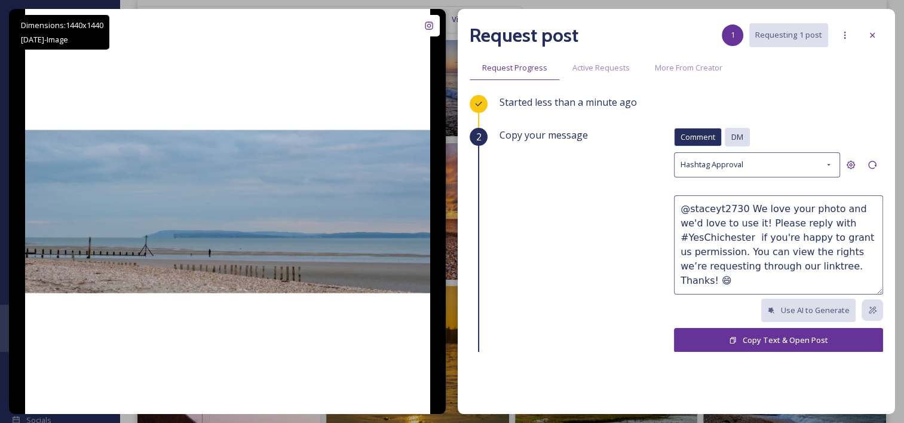
click at [731, 134] on span "DM" at bounding box center [737, 136] width 12 height 11
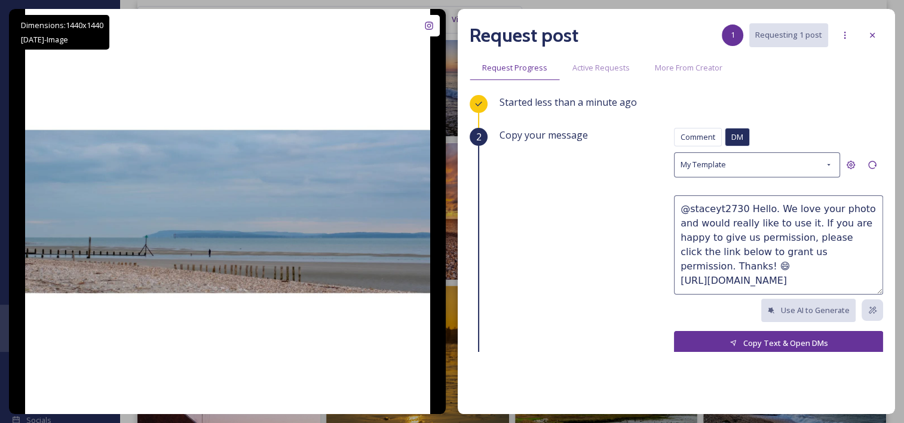
click at [779, 341] on button "Copy Text & Open DMs" at bounding box center [778, 343] width 209 height 25
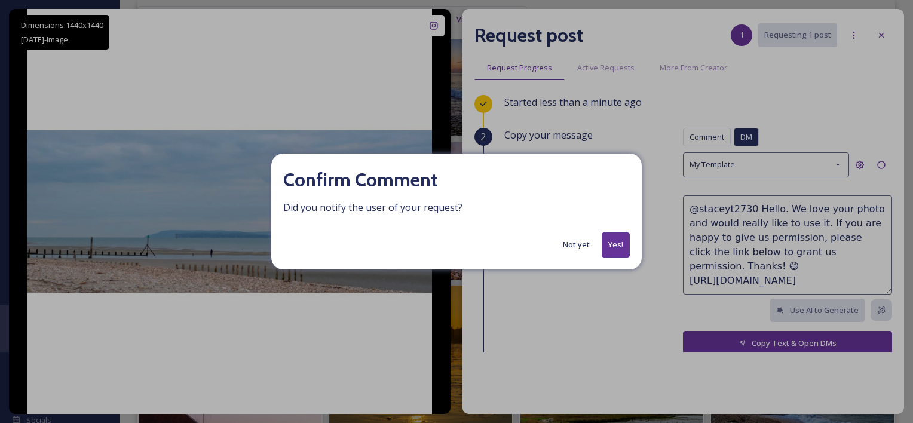
click at [616, 237] on button "Yes!" at bounding box center [616, 244] width 28 height 25
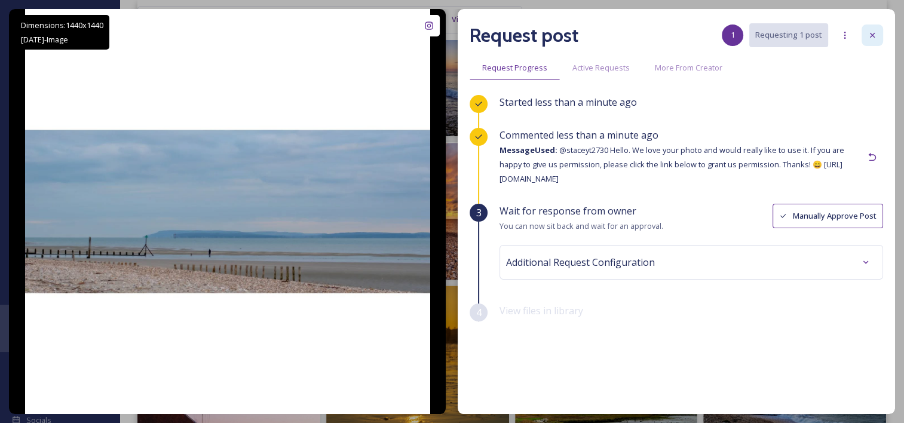
click at [874, 32] on icon at bounding box center [873, 35] width 10 height 10
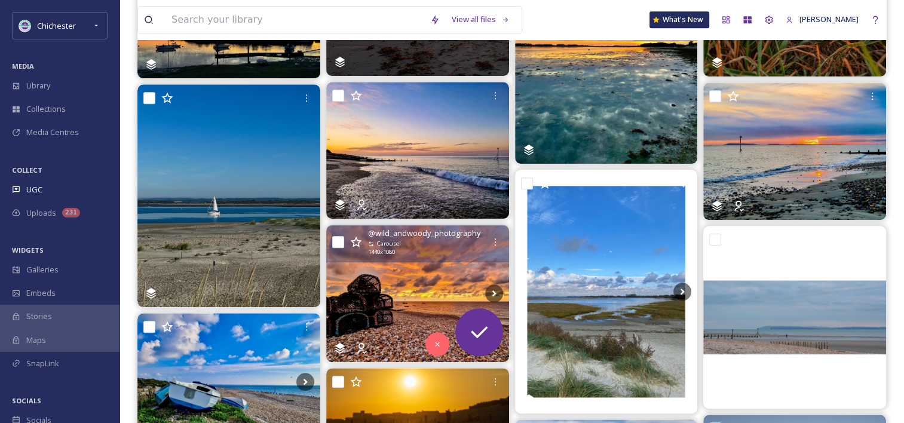
scroll to position [831, 0]
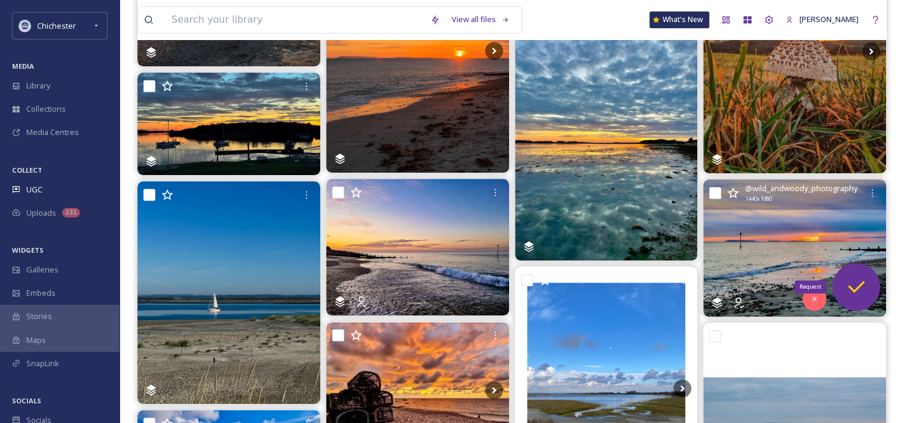
click at [862, 280] on icon at bounding box center [856, 287] width 24 height 24
